Goal: Information Seeking & Learning: Learn about a topic

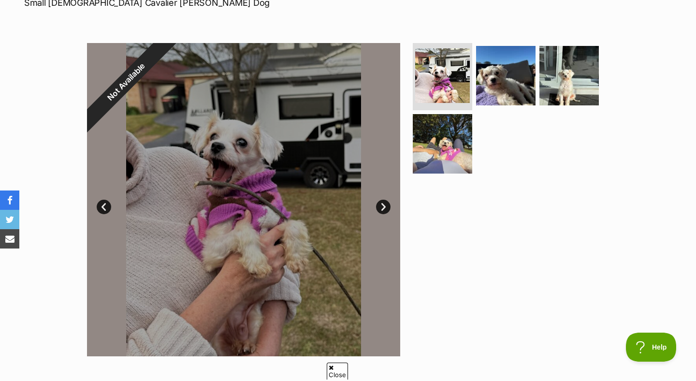
click at [377, 207] on link "Next" at bounding box center [383, 207] width 14 height 14
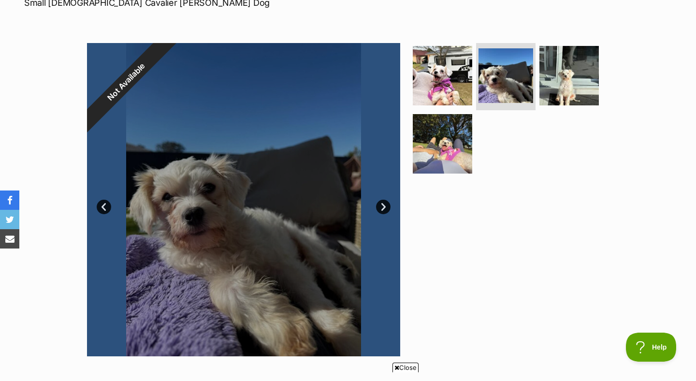
click at [377, 207] on link "Next" at bounding box center [383, 207] width 14 height 14
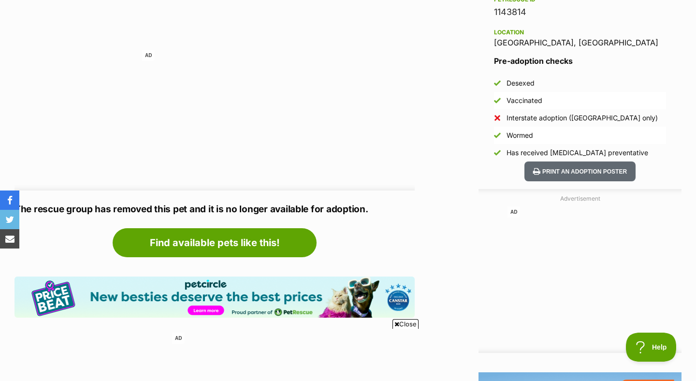
scroll to position [655, 0]
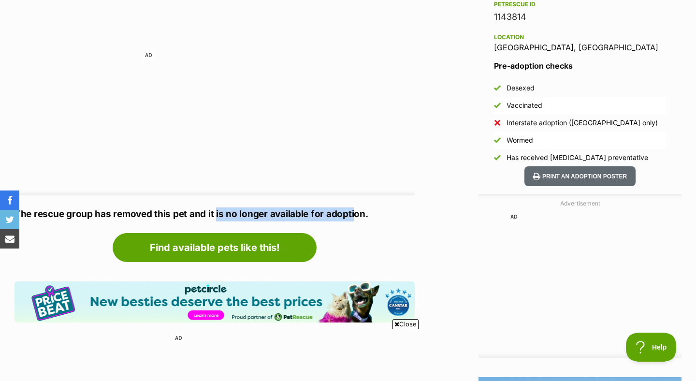
drag, startPoint x: 336, startPoint y: 213, endPoint x: 203, endPoint y: 212, distance: 133.4
click at [203, 212] on p "The rescue group has removed this pet and it is no longer available for adoptio…" at bounding box center [214, 214] width 400 height 14
click at [385, 228] on article "Advertisement AD Adoption information I've been adopted! This pet is no longer …" at bounding box center [214, 222] width 400 height 689
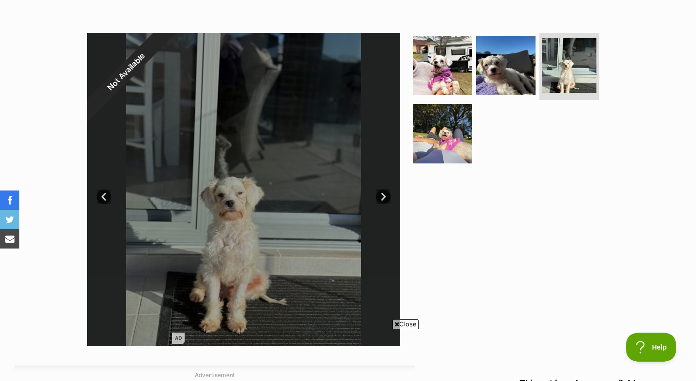
scroll to position [172, 0]
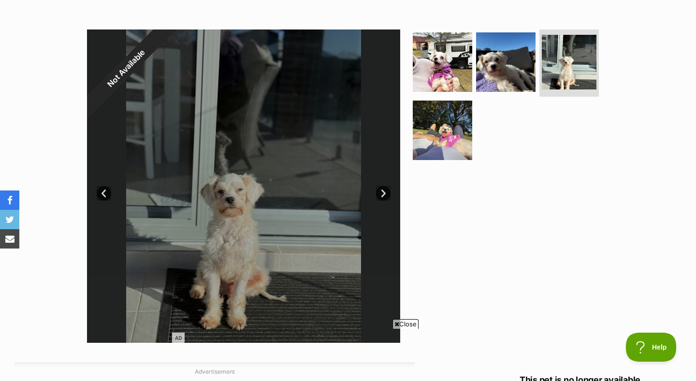
click at [378, 187] on link "Next" at bounding box center [383, 193] width 14 height 14
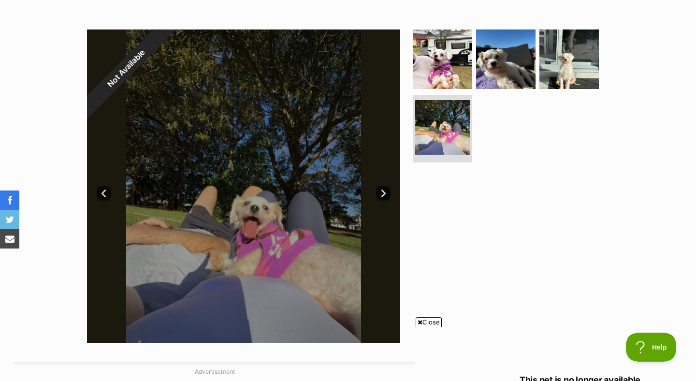
scroll to position [0, 0]
click at [378, 187] on link "Next" at bounding box center [383, 193] width 14 height 14
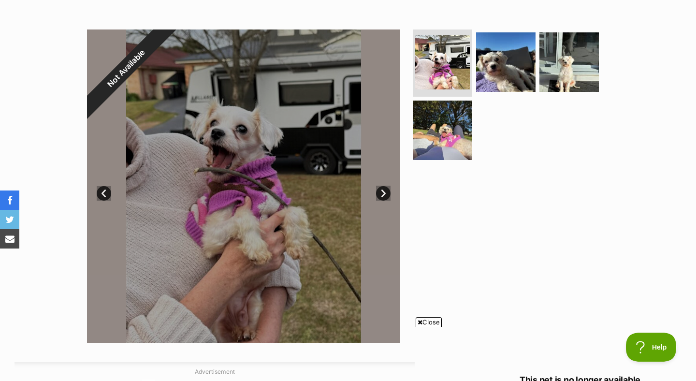
click at [378, 187] on link "Next" at bounding box center [383, 193] width 14 height 14
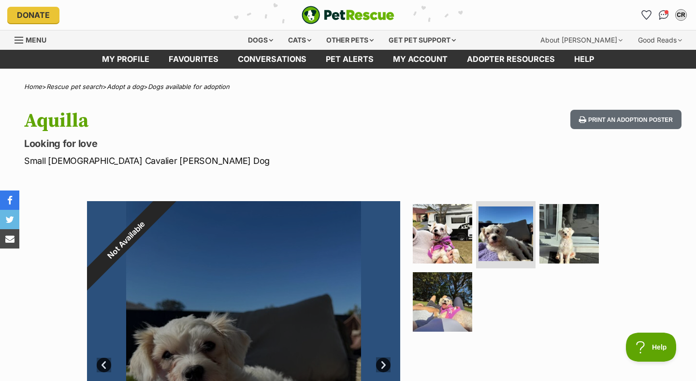
scroll to position [124, 0]
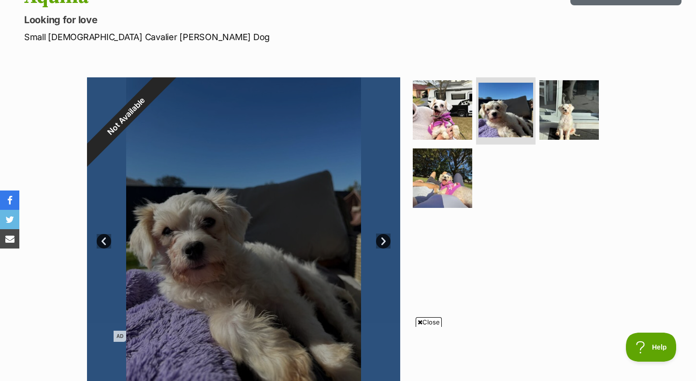
click at [387, 235] on link "Next" at bounding box center [383, 241] width 14 height 14
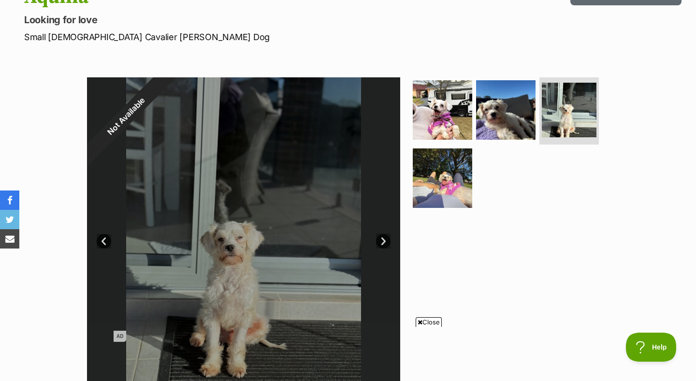
click at [387, 236] on link "Next" at bounding box center [383, 241] width 14 height 14
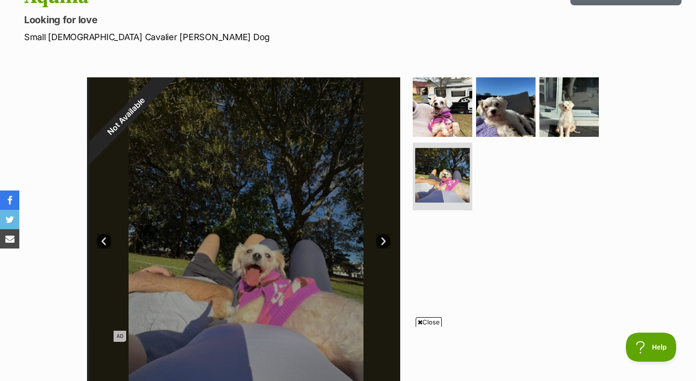
click at [387, 236] on link "Next" at bounding box center [383, 241] width 14 height 14
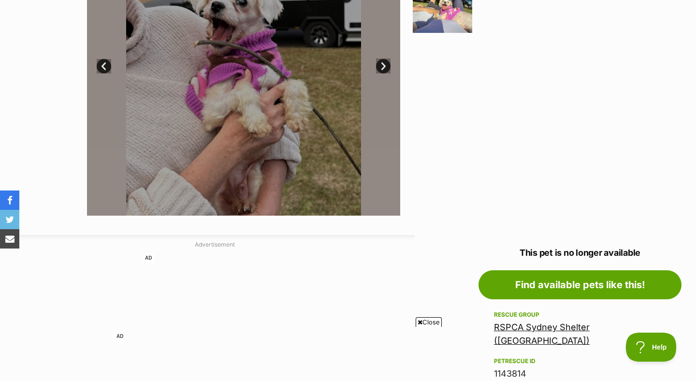
scroll to position [315, 0]
